Goal: Information Seeking & Learning: Find specific fact

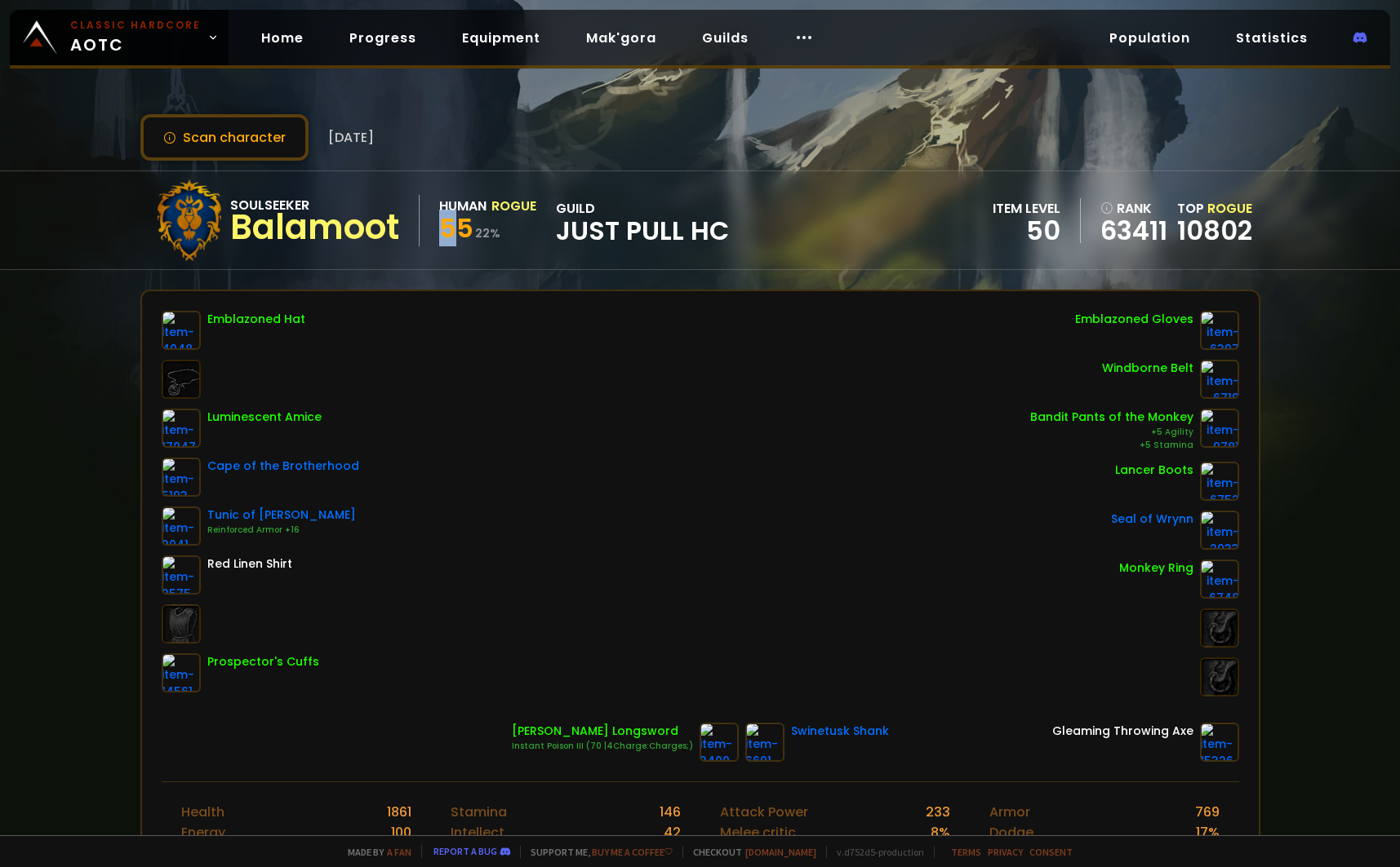
drag, startPoint x: 441, startPoint y: 227, endPoint x: 462, endPoint y: 226, distance: 21.0
click at [462, 226] on span "55" at bounding box center [456, 227] width 34 height 37
drag, startPoint x: 469, startPoint y: 230, endPoint x: 442, endPoint y: 234, distance: 27.3
click at [442, 234] on span "55" at bounding box center [456, 227] width 34 height 37
click at [450, 235] on span "55" at bounding box center [456, 227] width 34 height 37
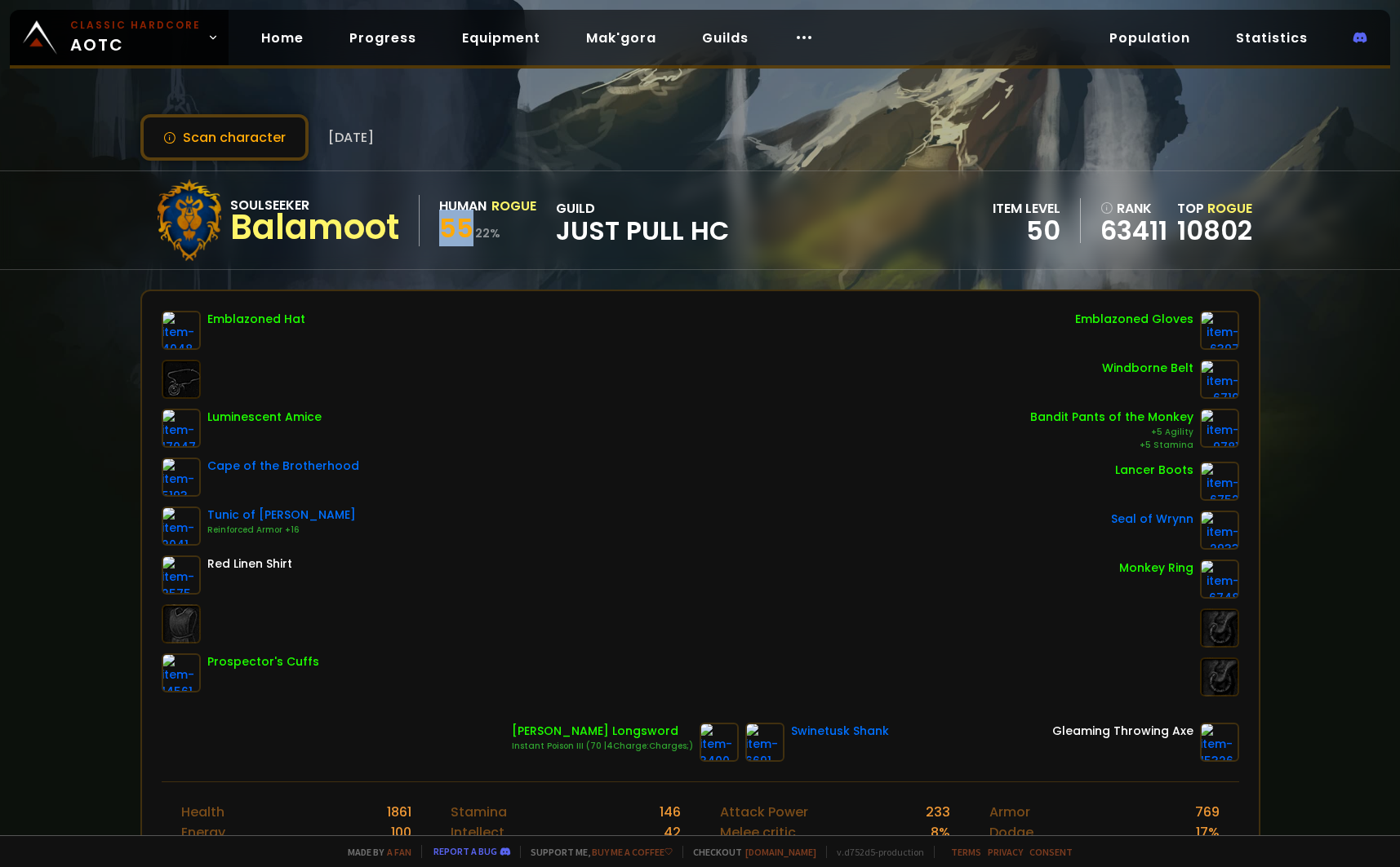
drag, startPoint x: 454, startPoint y: 221, endPoint x: 480, endPoint y: 222, distance: 26.0
click at [479, 222] on div "55 22 %" at bounding box center [488, 231] width 97 height 30
click at [475, 224] on div "55 22 %" at bounding box center [488, 231] width 97 height 30
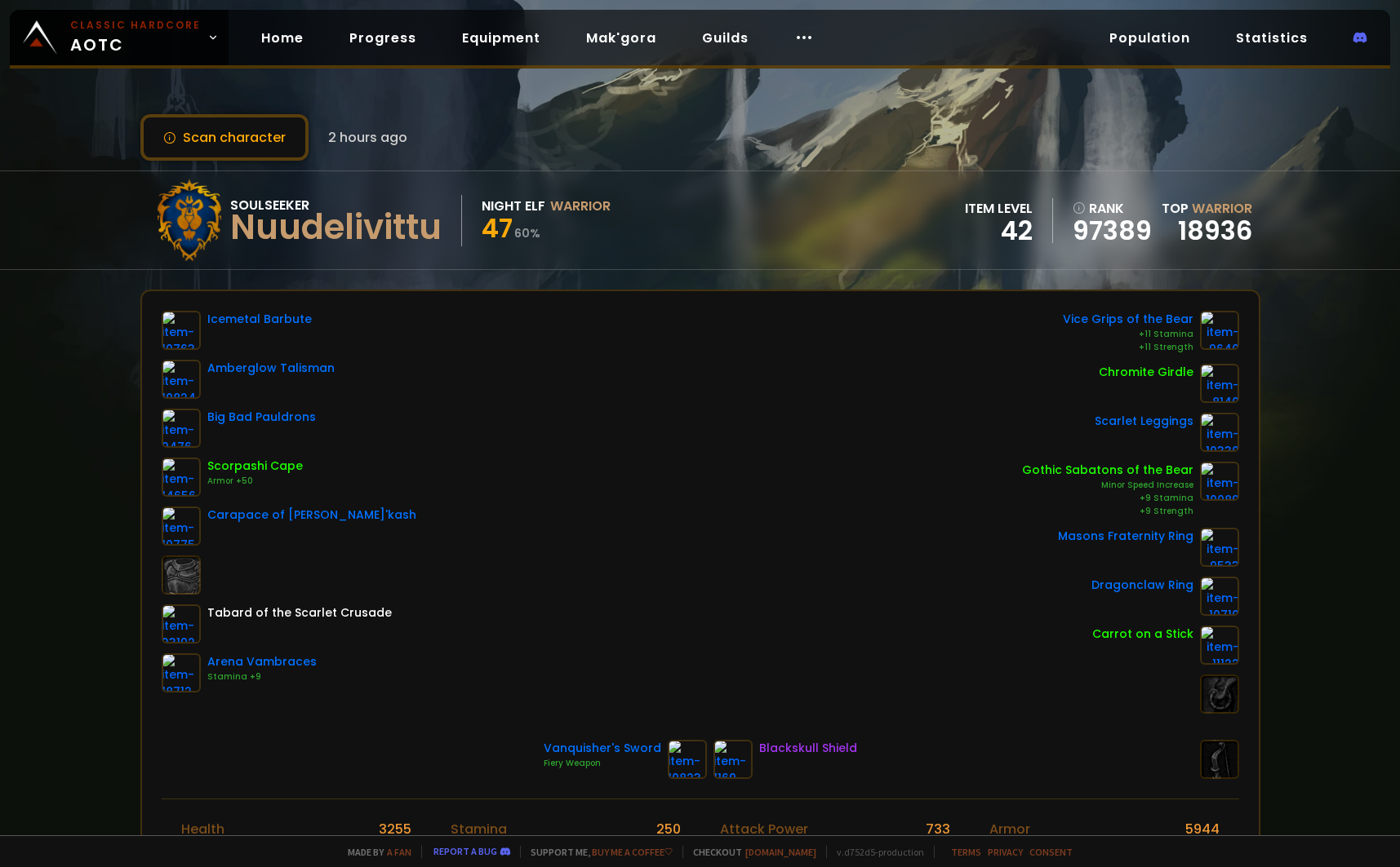
click at [352, 230] on div "Nuudelivittu" at bounding box center [336, 227] width 212 height 25
copy div "Nuudelivittu"
